Goal: Transaction & Acquisition: Purchase product/service

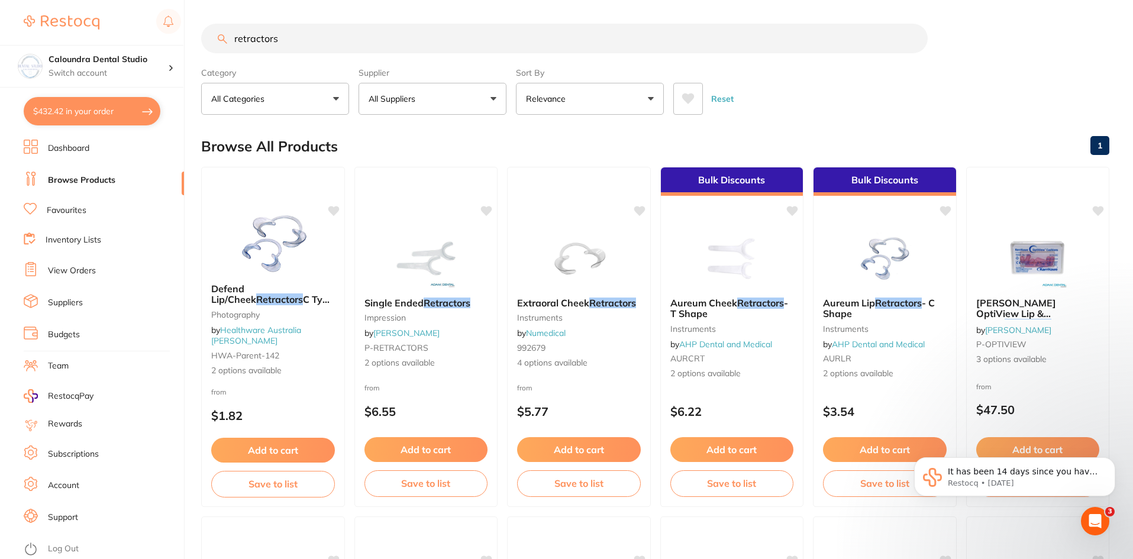
click at [80, 109] on button "$432.42 in your order" at bounding box center [92, 111] width 137 height 28
checkbox input "true"
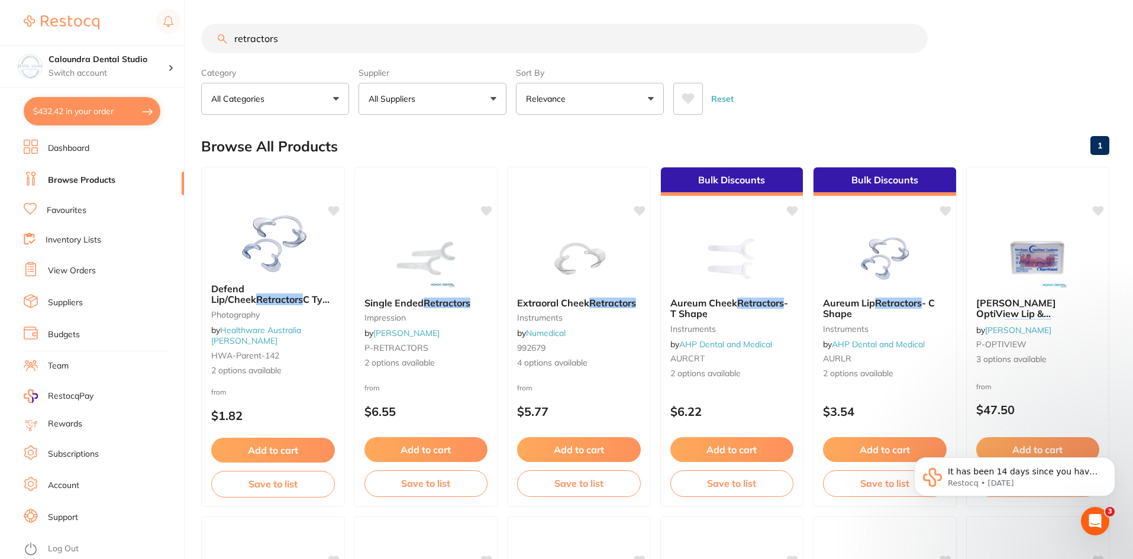
checkbox input "true"
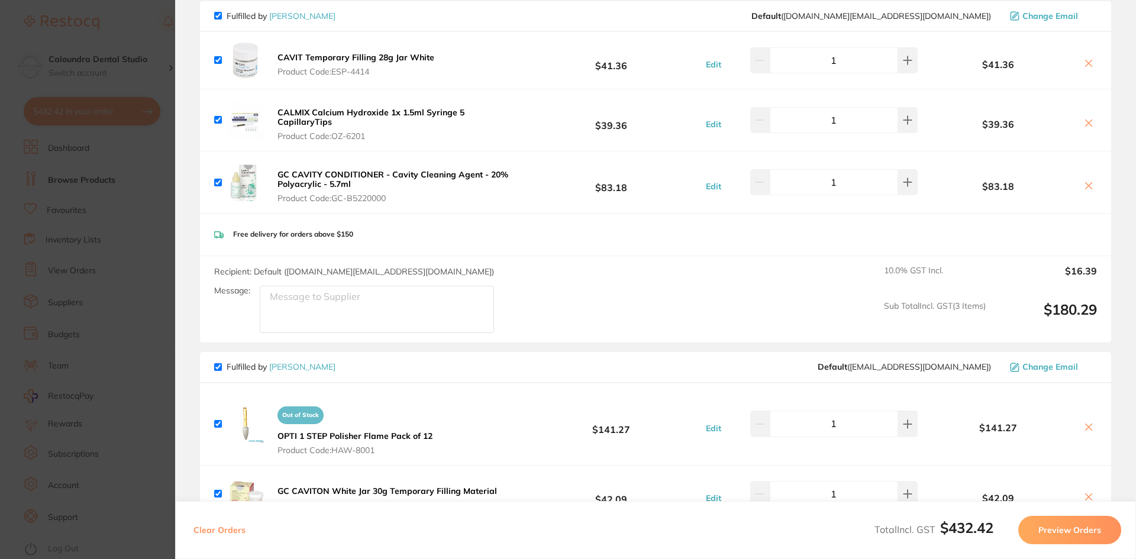
scroll to position [118, 0]
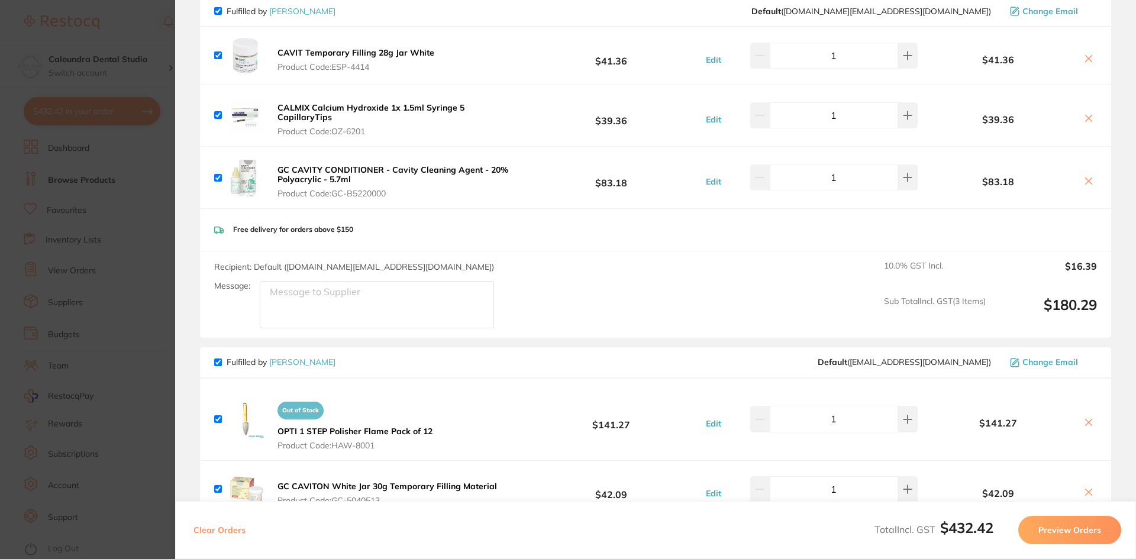
click at [246, 425] on img at bounding box center [246, 420] width 38 height 38
click at [331, 426] on b "OPTI 1 STEP Polisher Flame Pack of 12" at bounding box center [355, 431] width 155 height 11
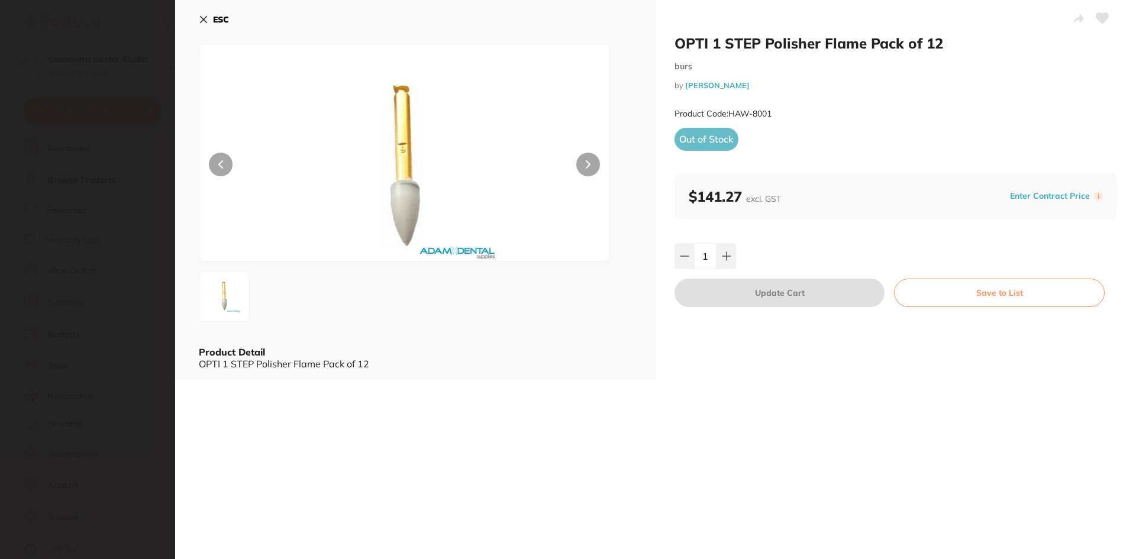
scroll to position [0, 0]
click at [217, 18] on b "ESC" at bounding box center [221, 19] width 16 height 11
